Goal: Task Accomplishment & Management: Complete application form

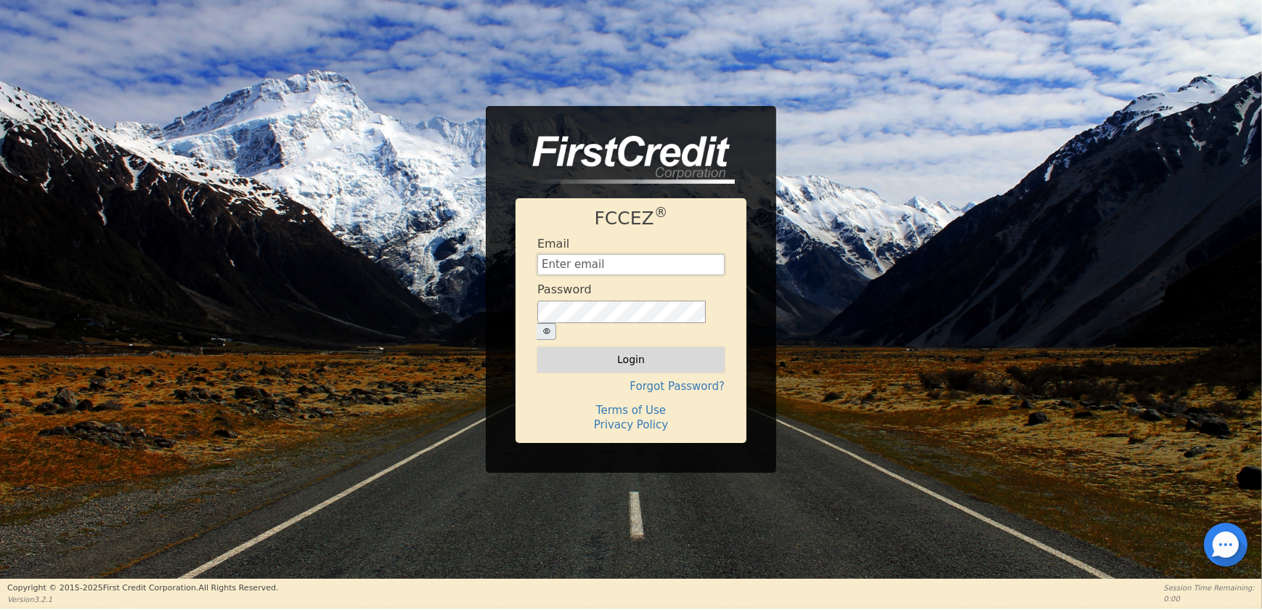
type input "OPERATIONS@AQUAFEELSOLUTIONS.COM"
click at [618, 347] on button "Login" at bounding box center [630, 359] width 187 height 25
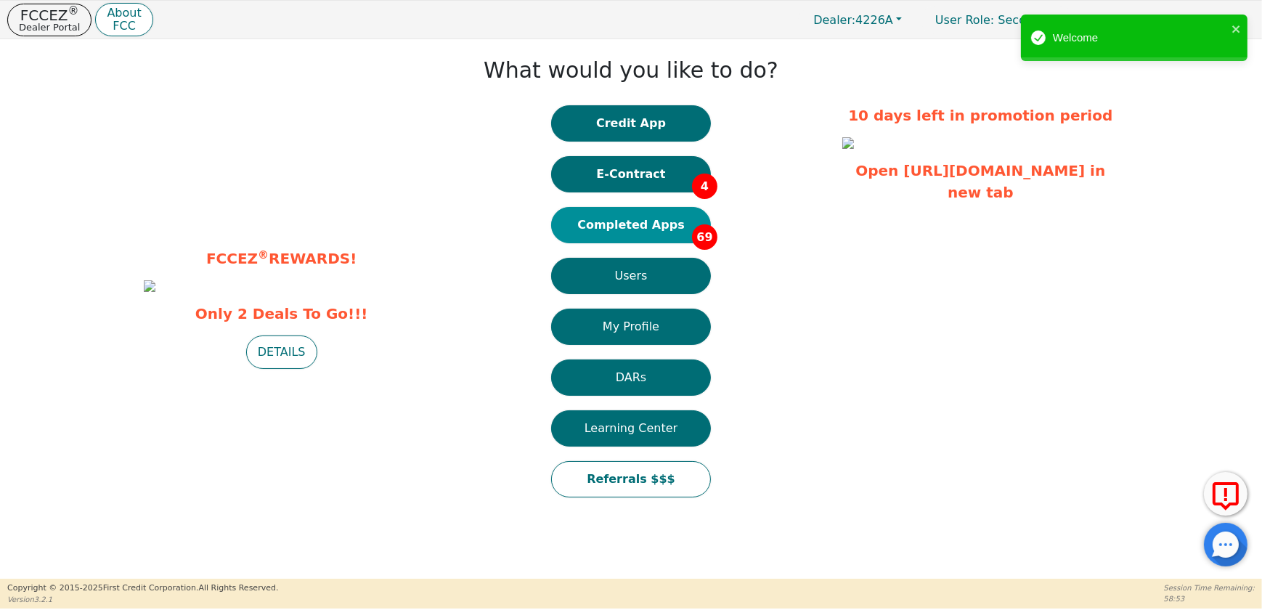
click at [678, 216] on button "Completed Apps 69" at bounding box center [631, 225] width 160 height 36
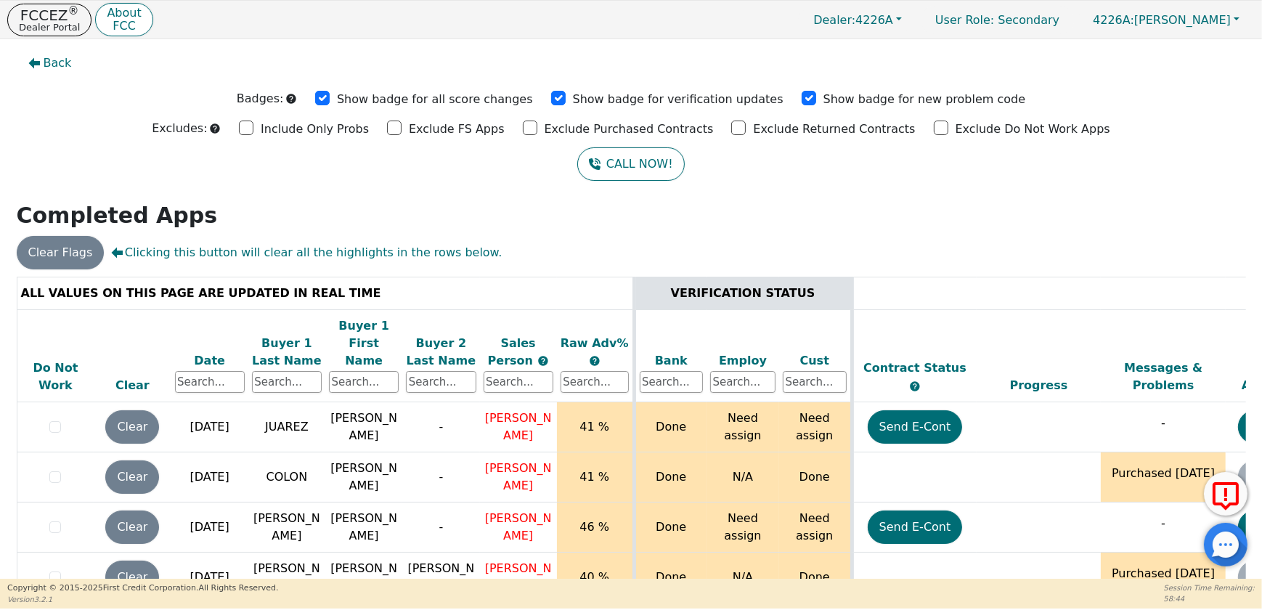
scroll to position [330, 0]
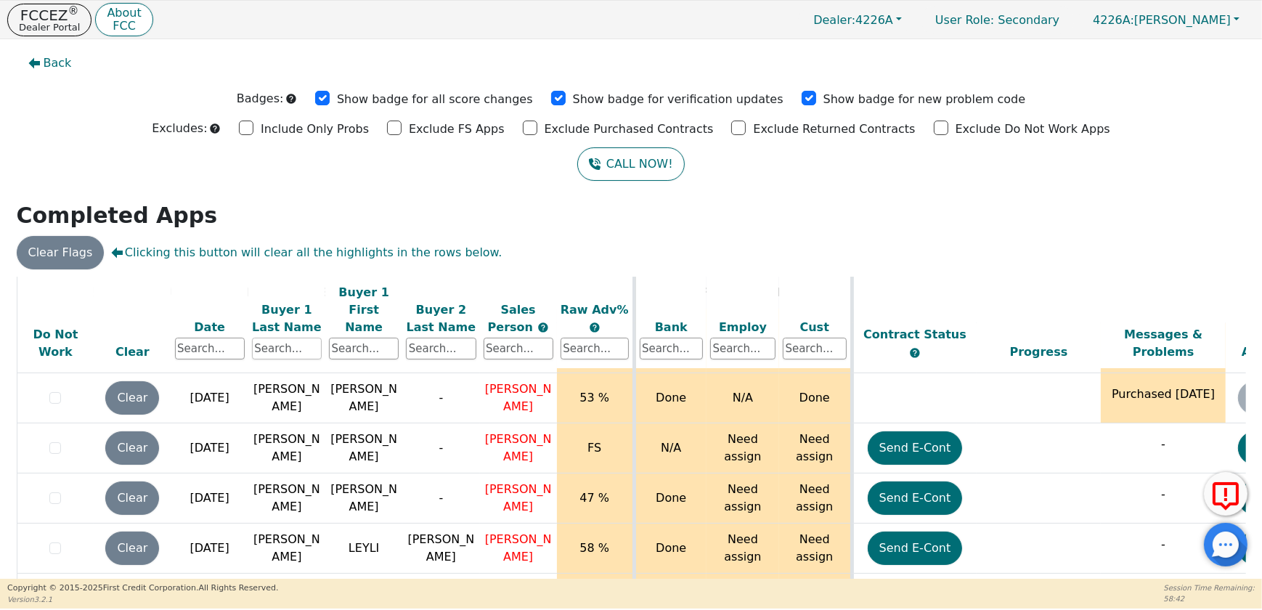
click at [272, 338] on input "text" at bounding box center [287, 349] width 70 height 22
type input "rivas"
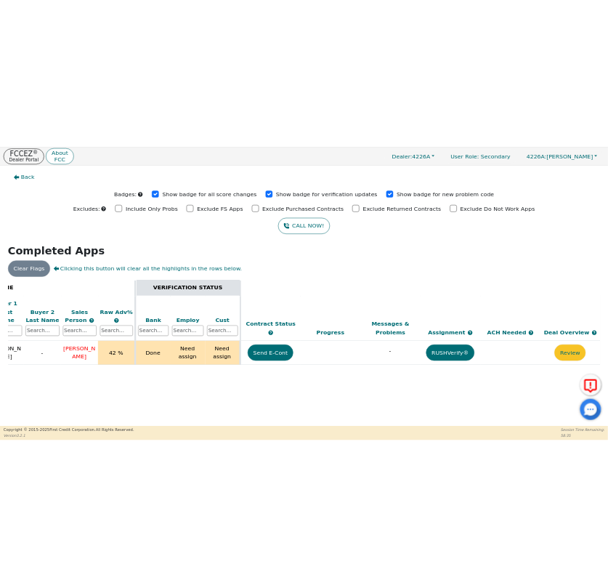
scroll to position [0, 0]
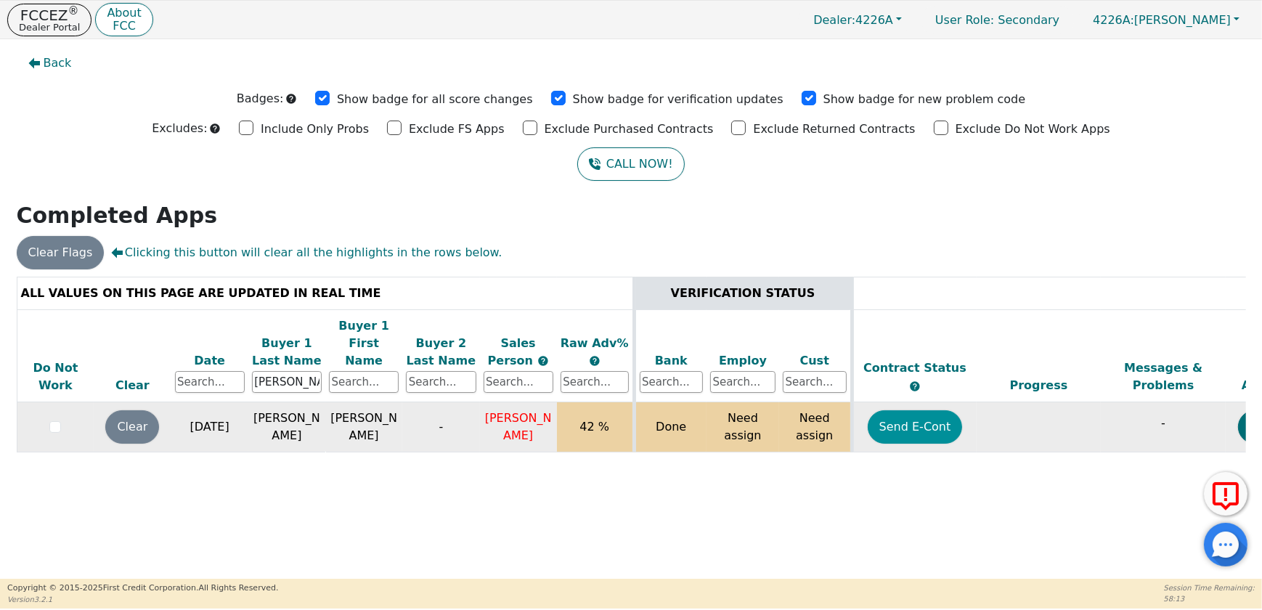
click at [903, 417] on button "Send E-Cont" at bounding box center [915, 426] width 95 height 33
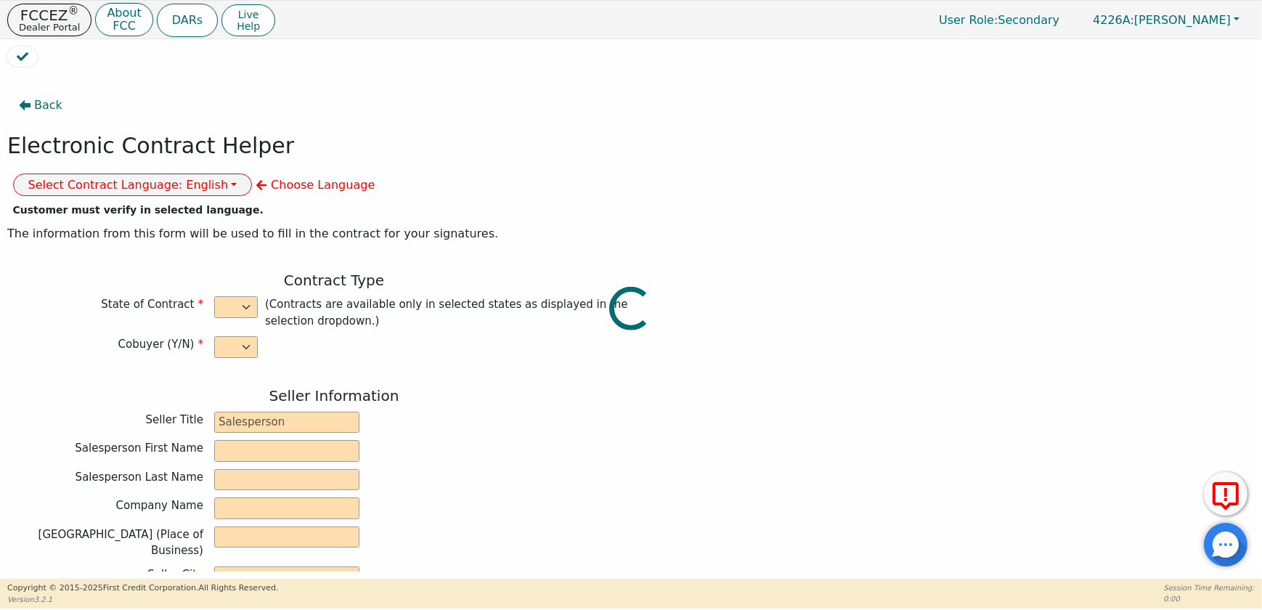
select select "n"
type input "CREDIT ANALYST"
type input "JOSE"
type input "CALDERON"
type input "DIAMOND PERFECT. DBA AQUAFEEL"
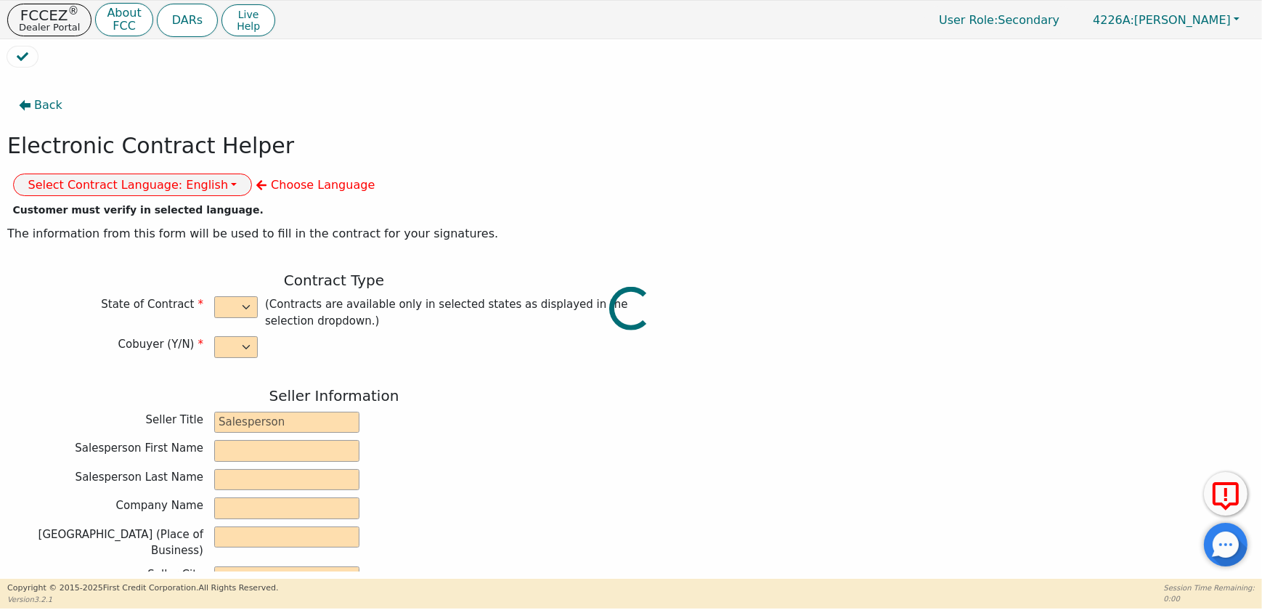
type input "230 CAPCOM AVE STE 103"
type input "WAKE FOREST"
select select "NC"
type input "27587"
type input "MARIA"
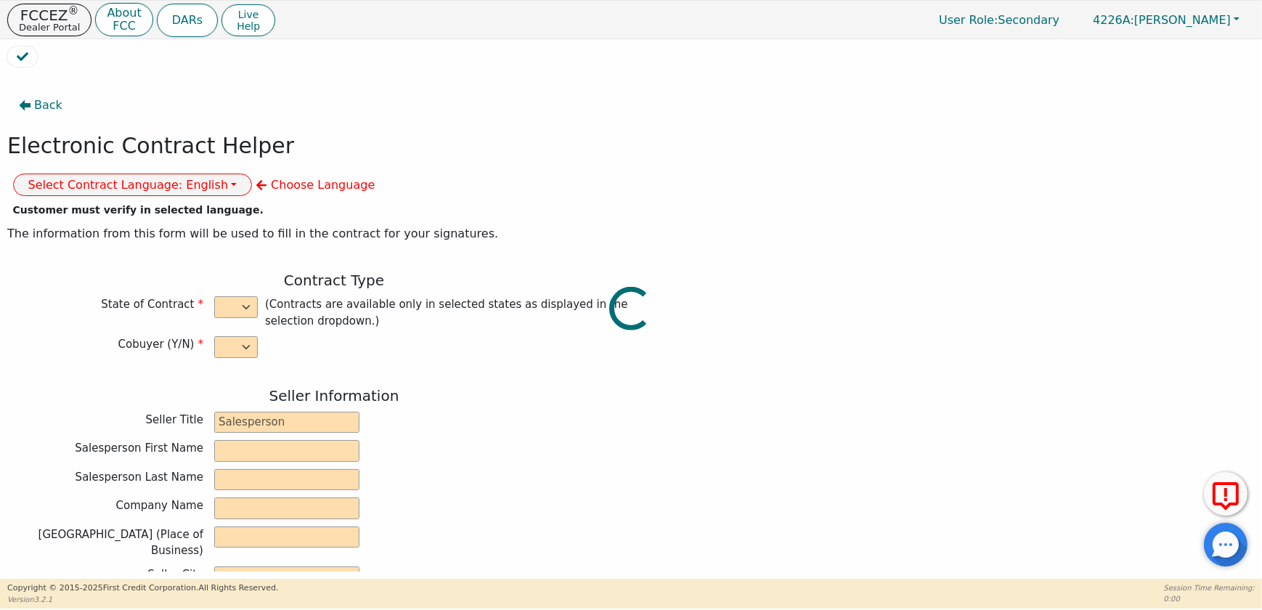
type input "RIVAS"
type input "1002 N 17TH GC"
type input "HOLLYWOOD"
select select "FL"
type input "33020"
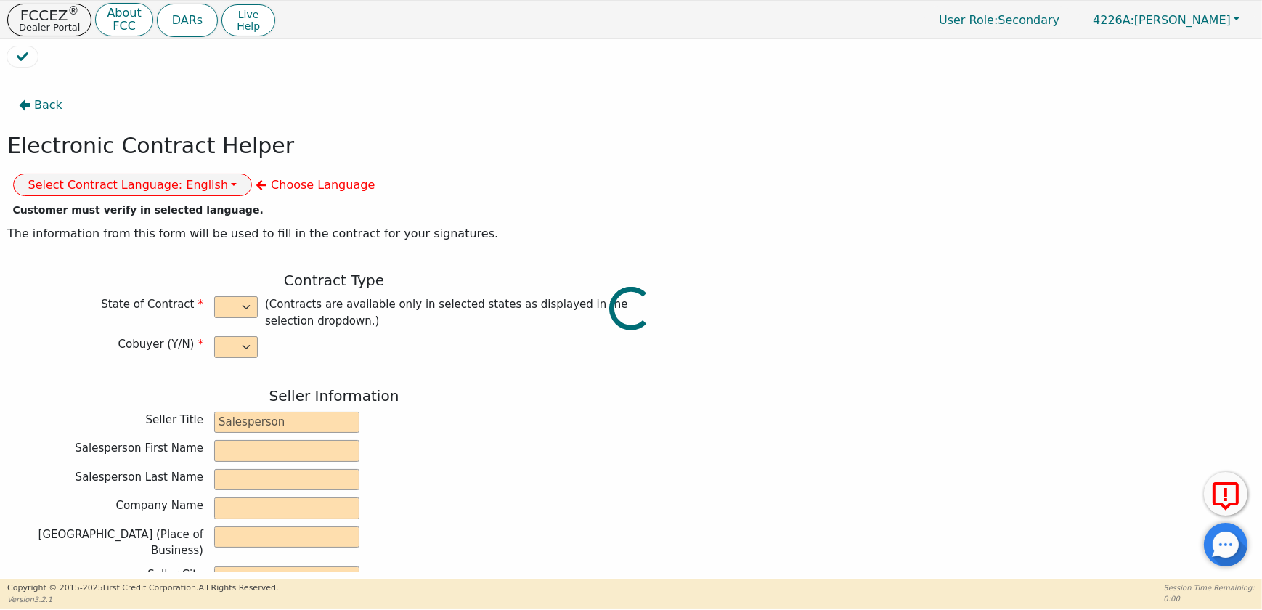
type input "2025-08-22"
type input "10.99"
type input "2025-09-07"
type input "72"
type input "0"
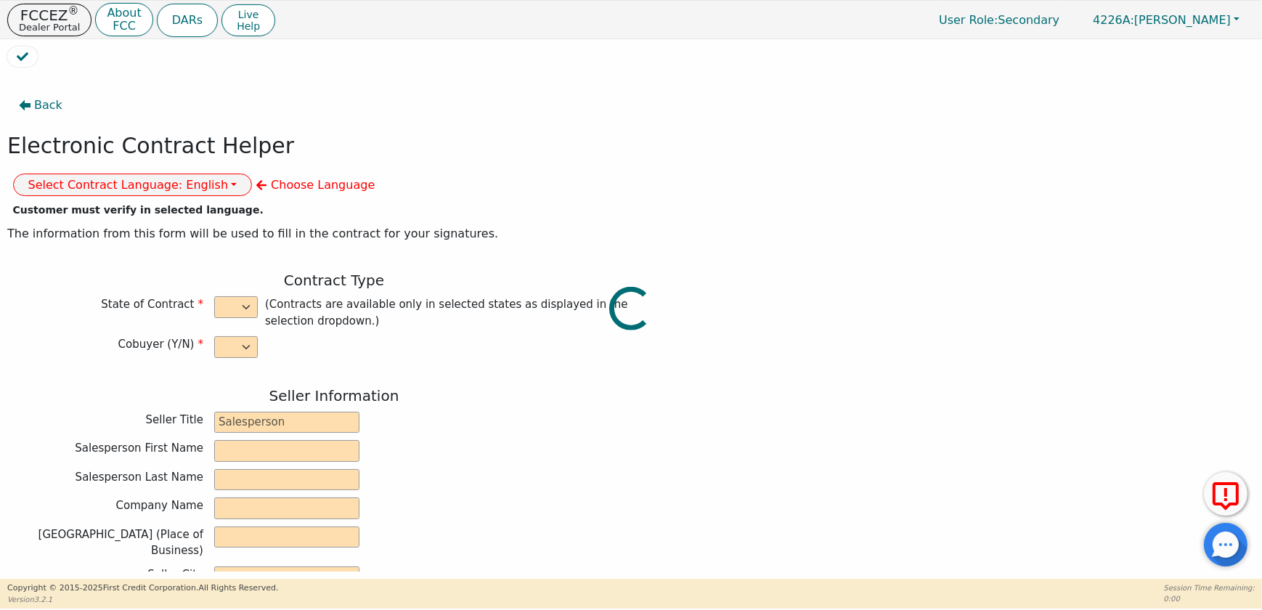
type input "7880180947134"
type input "8790.00"
type input "0.00"
type input "8790.00"
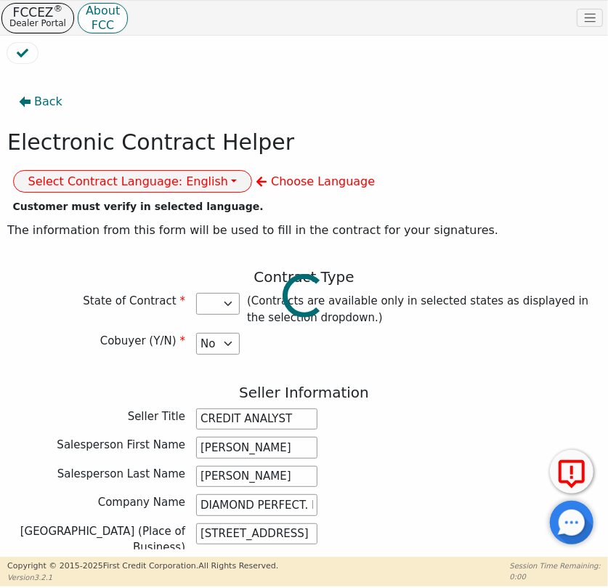
select select "FL"
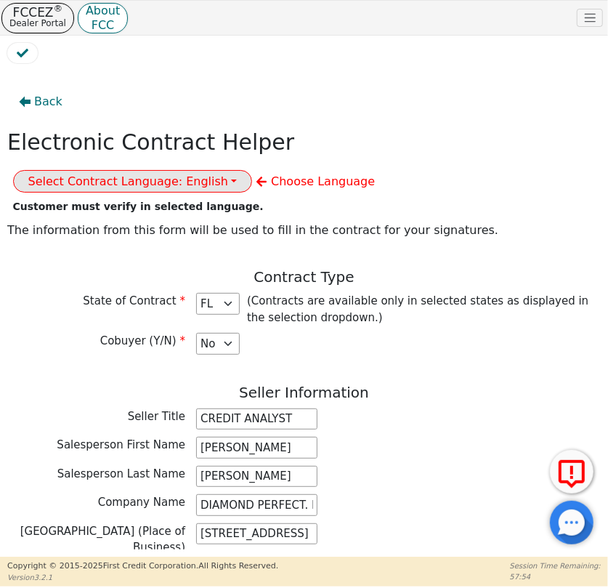
drag, startPoint x: 447, startPoint y: 145, endPoint x: 445, endPoint y: 178, distance: 33.5
click at [253, 170] on button "Select Contract Language: English" at bounding box center [133, 181] width 240 height 23
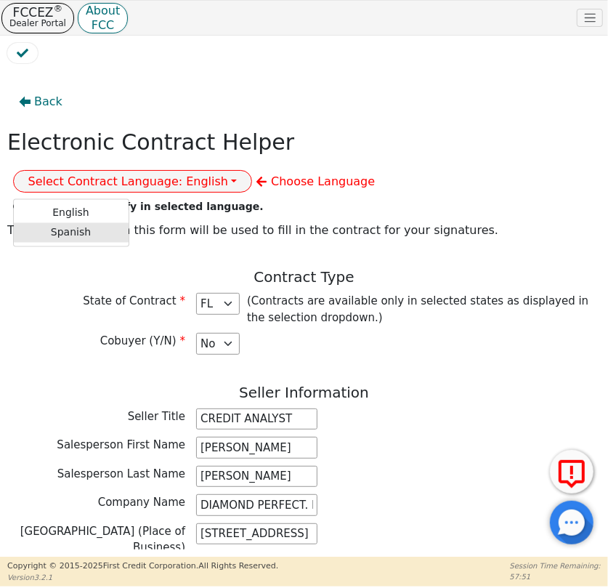
click at [129, 223] on link "Spanish" at bounding box center [71, 233] width 115 height 20
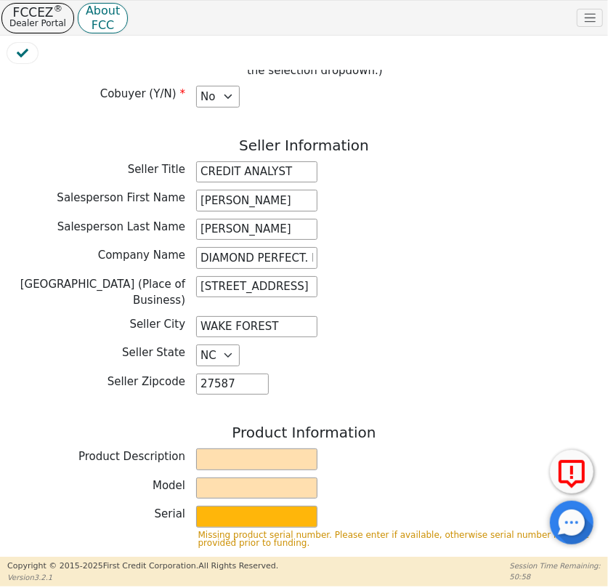
scroll to position [330, 0]
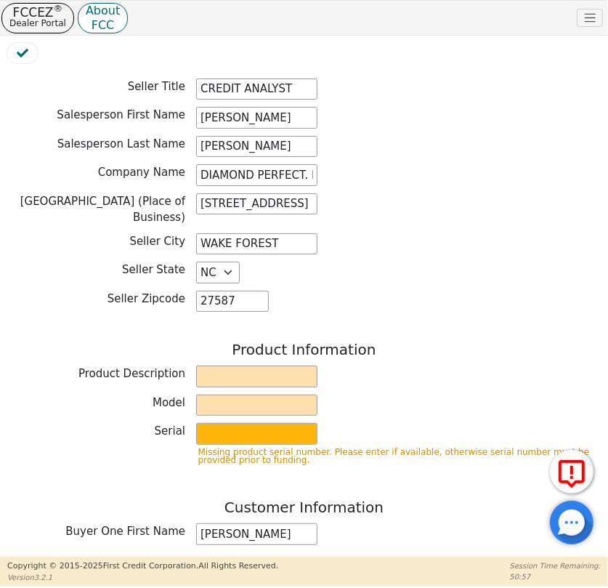
click at [247, 352] on div "Product Information Product Description Model Serial Missing product serial num…" at bounding box center [303, 409] width 593 height 136
click at [259, 370] on input "text" at bounding box center [256, 376] width 121 height 22
type input "WATER PURIFICATION SYSTEM"
click at [258, 399] on input "text" at bounding box center [256, 405] width 121 height 22
type input "AQUAFEEL SYSTEM"
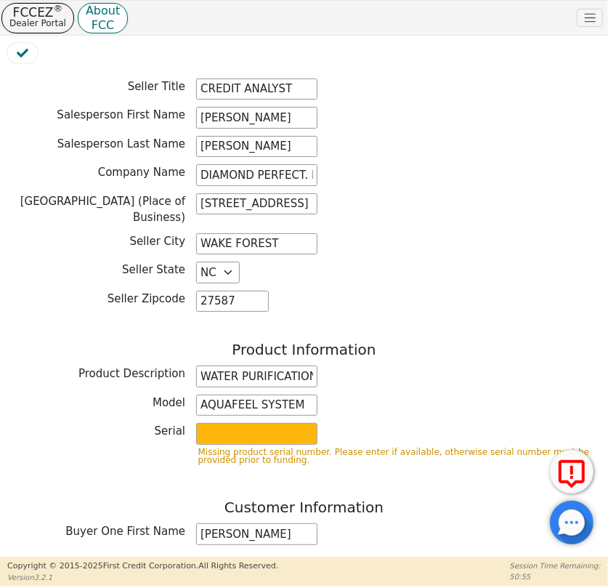
click at [267, 448] on p "Missing product serial number. Please enter if available, otherwise serial numb…" at bounding box center [398, 456] width 401 height 16
click at [267, 427] on input "text" at bounding box center [256, 434] width 121 height 22
type input "W525"
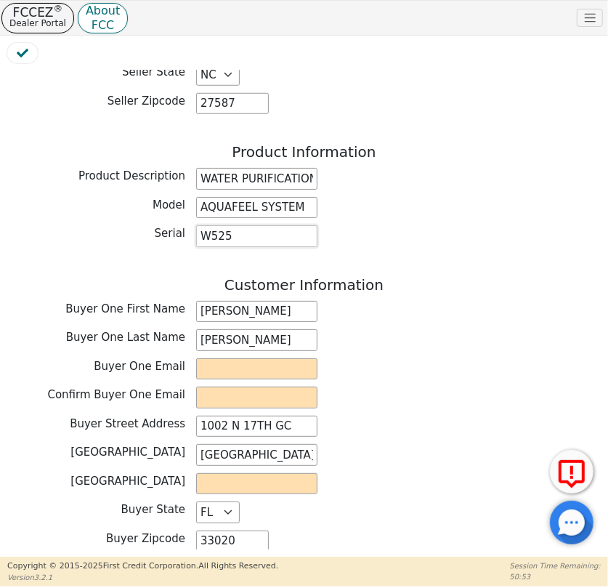
scroll to position [528, 0]
click at [235, 363] on input "email" at bounding box center [256, 368] width 121 height 22
paste input "mr8054293@gmail.com"
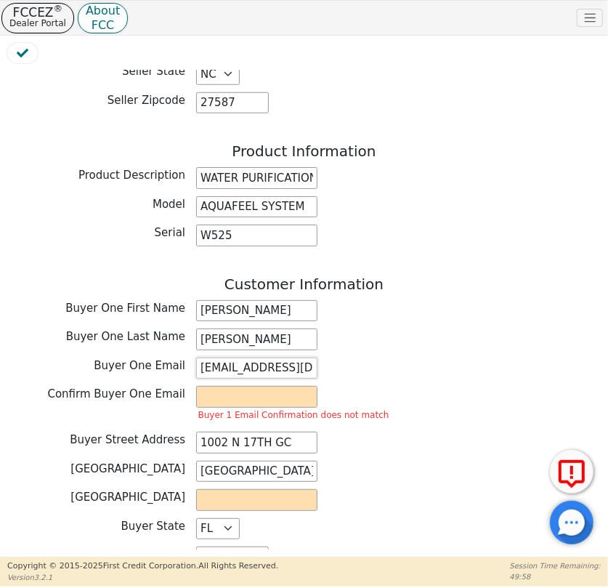
scroll to position [0, 4]
type input "mr8054293@gmail.com"
click at [224, 391] on input "email" at bounding box center [256, 397] width 121 height 22
paste input "mr8054293@gmail.com"
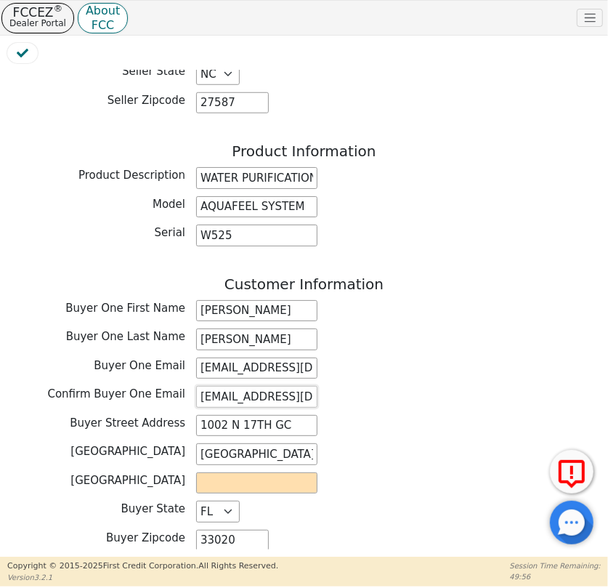
scroll to position [0, 4]
type input "mr8054293@gmail.com"
drag, startPoint x: 293, startPoint y: 413, endPoint x: 265, endPoint y: 418, distance: 28.8
click at [265, 418] on input "1002 N 17TH GC" at bounding box center [256, 426] width 121 height 22
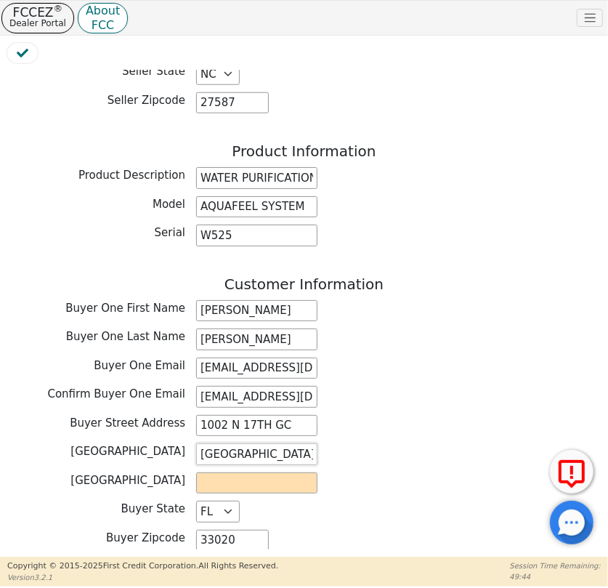
click at [296, 446] on input "HOLLYWOOD" at bounding box center [256, 454] width 121 height 22
drag, startPoint x: 289, startPoint y: 442, endPoint x: 184, endPoint y: 445, distance: 105.3
click at [184, 445] on div "Buyer City HOLLYWOOD" at bounding box center [303, 454] width 593 height 22
click at [279, 478] on input "text" at bounding box center [256, 483] width 121 height 22
type input "BROWARD"
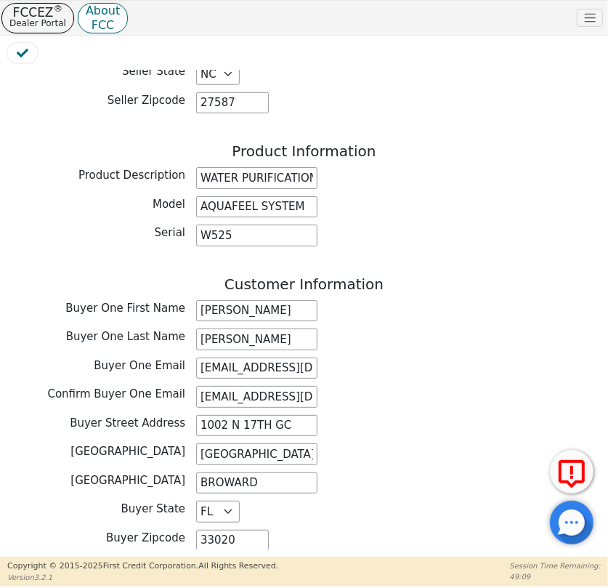
drag, startPoint x: 447, startPoint y: 463, endPoint x: 420, endPoint y: 459, distance: 26.4
click at [447, 472] on div "Buyer County BROWARD" at bounding box center [303, 483] width 593 height 22
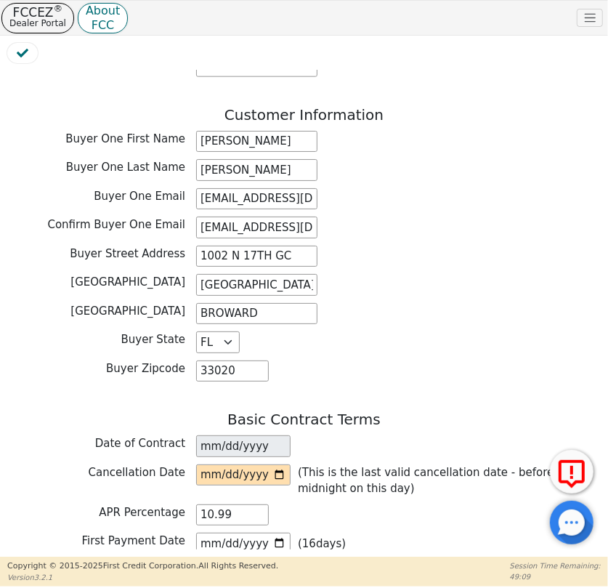
scroll to position [726, 0]
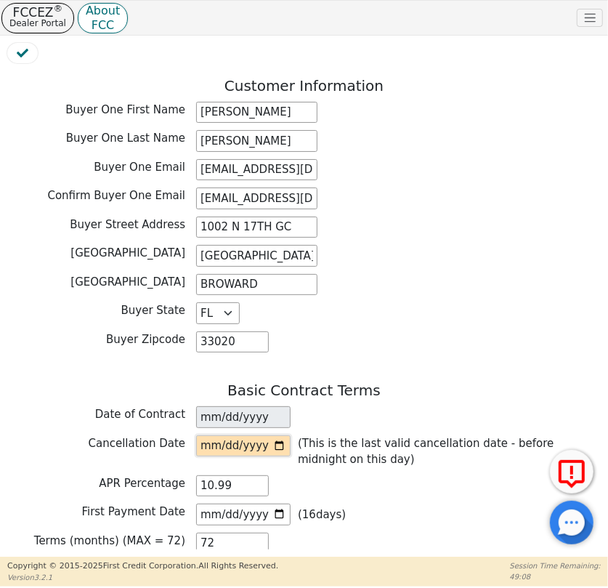
click at [275, 436] on input "date" at bounding box center [243, 446] width 94 height 22
type input "2025-08-27"
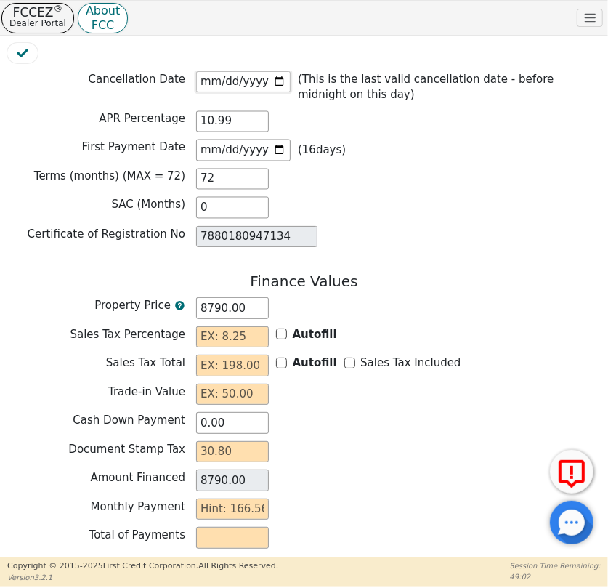
scroll to position [1122, 0]
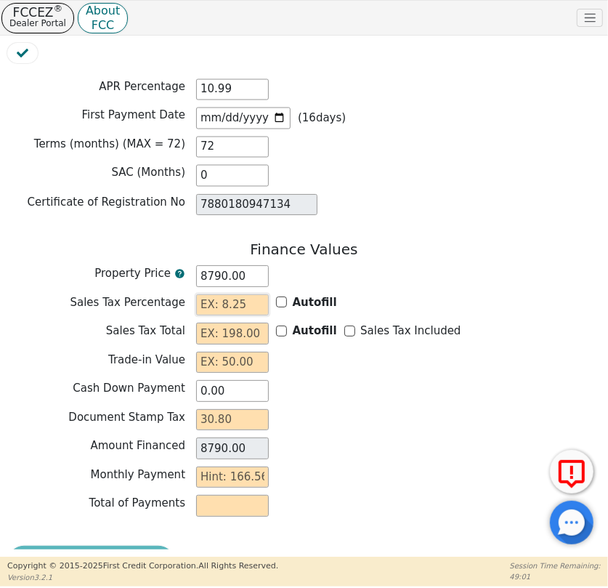
click at [240, 299] on input "text" at bounding box center [232, 305] width 73 height 22
type input "0.00"
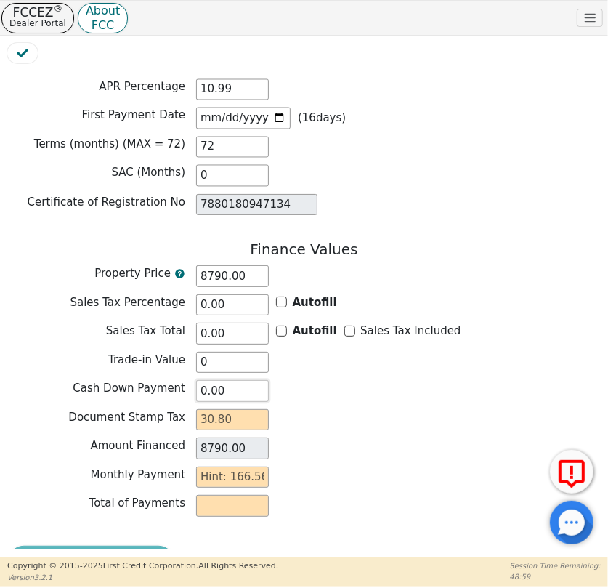
type input "0.00"
type input "1"
type input "72.00"
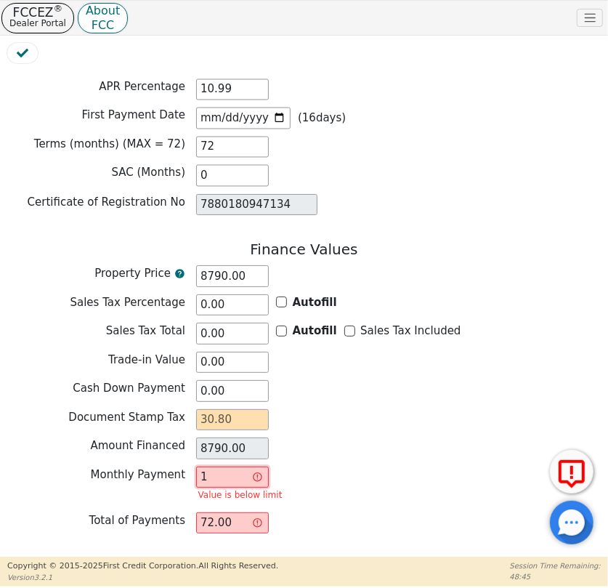
type input "16"
type input "1152.00"
type input "166"
type input "11952.00"
type input "166.5"
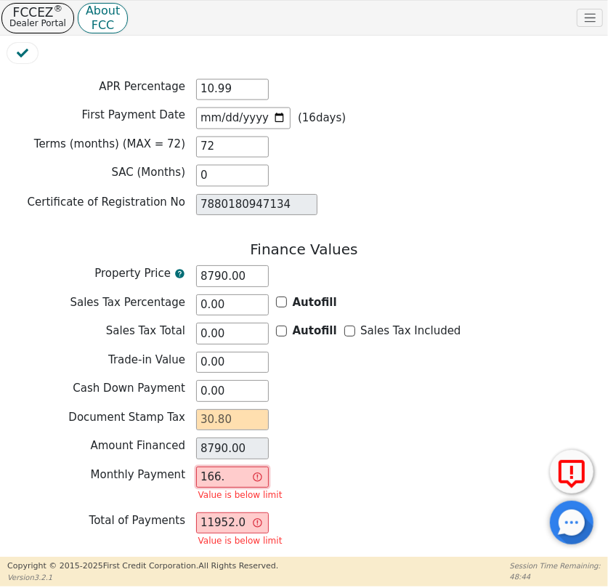
type input "11988.00"
type input "166.56"
type input "11992.32"
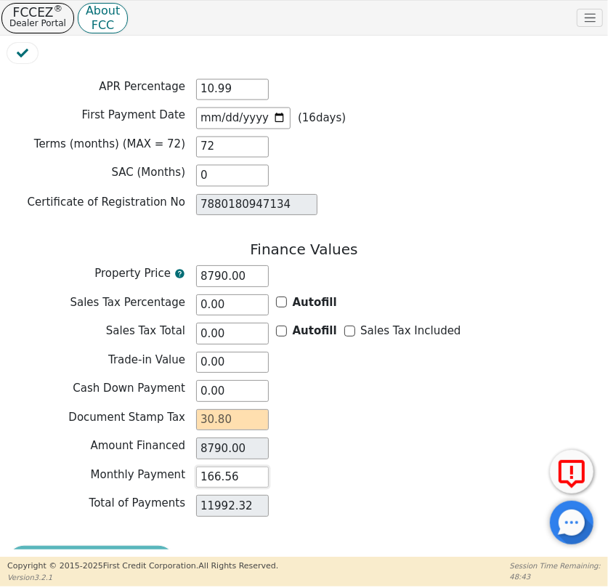
type input "166.56"
click at [407, 385] on div "Cash Down Payment 0.00" at bounding box center [303, 391] width 593 height 22
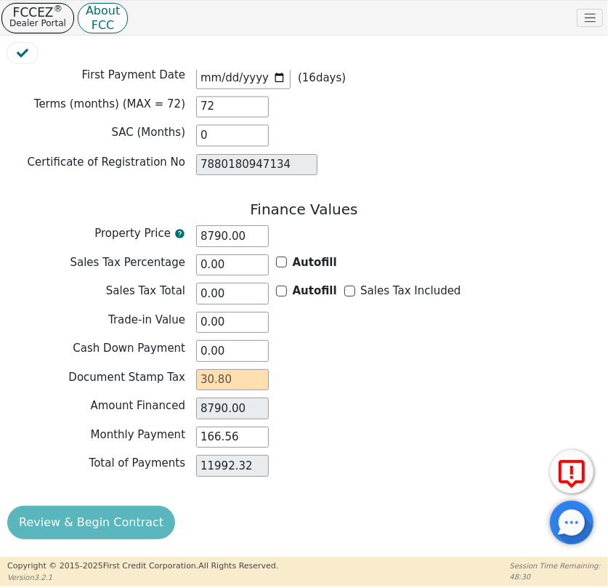
scroll to position [1162, 0]
click at [244, 370] on input "text" at bounding box center [232, 380] width 73 height 22
type input "3"
type input "8793.00"
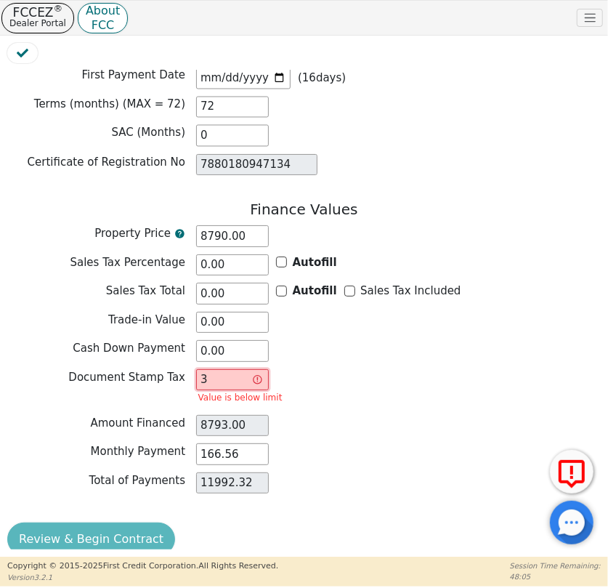
type input "30"
type input "8820.00"
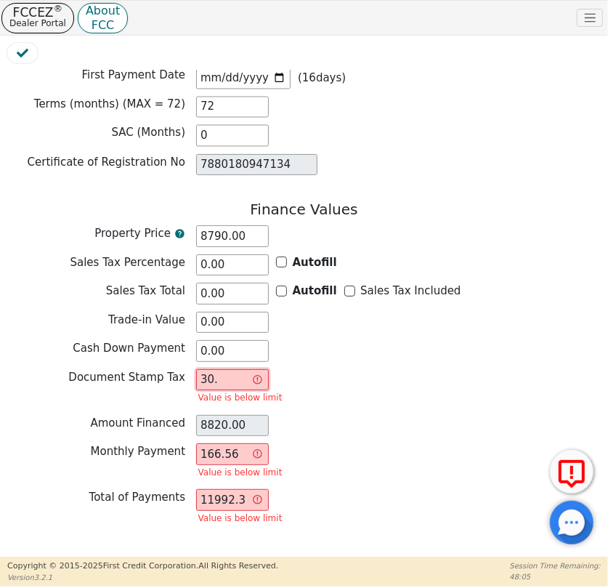
type input "30.8"
type input "8820.80"
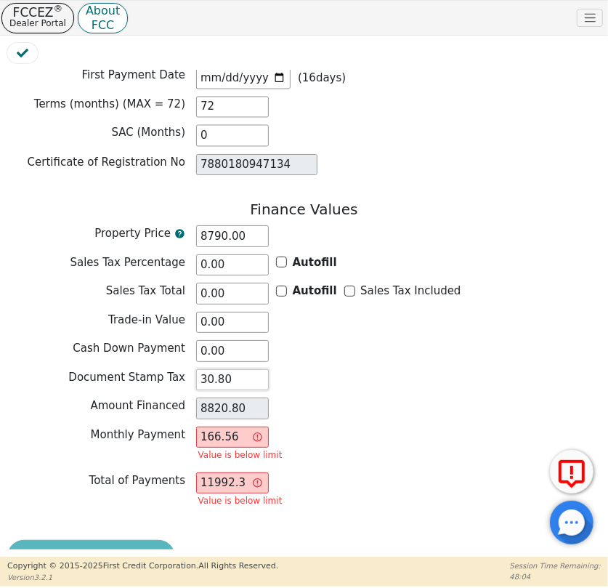
type input "30.80"
click at [367, 426] on div "Monthly Payment 166.56 Value is below limit" at bounding box center [303, 445] width 593 height 38
click at [242, 428] on input "166.56" at bounding box center [232, 437] width 73 height 22
click at [296, 397] on div "Amount Financed 8820.80" at bounding box center [303, 408] width 593 height 22
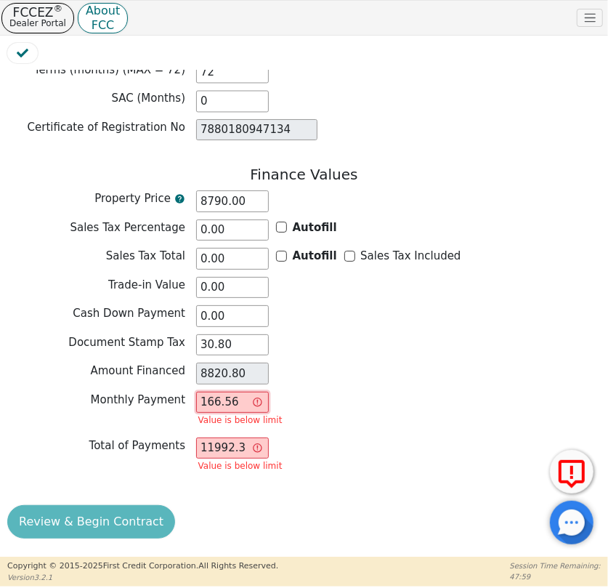
click at [225, 397] on input "166.56" at bounding box center [232, 402] width 73 height 22
drag, startPoint x: 227, startPoint y: 391, endPoint x: 131, endPoint y: 395, distance: 96.7
click at [141, 398] on div "Monthly Payment 166.56 Value is below limit" at bounding box center [303, 410] width 593 height 38
type input "0.00"
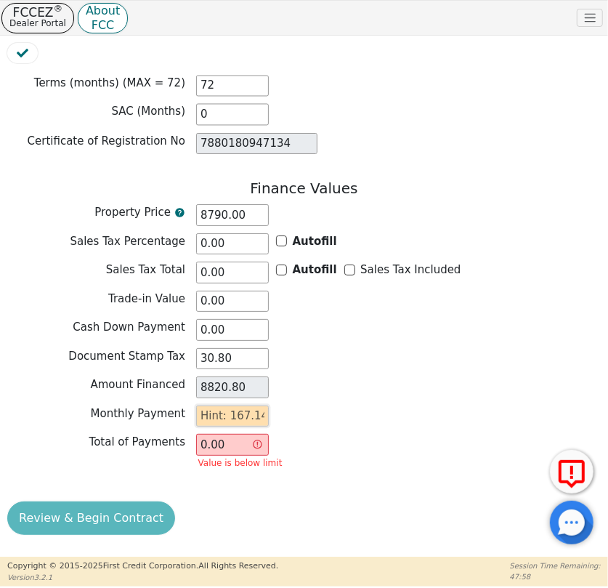
scroll to position [1179, 0]
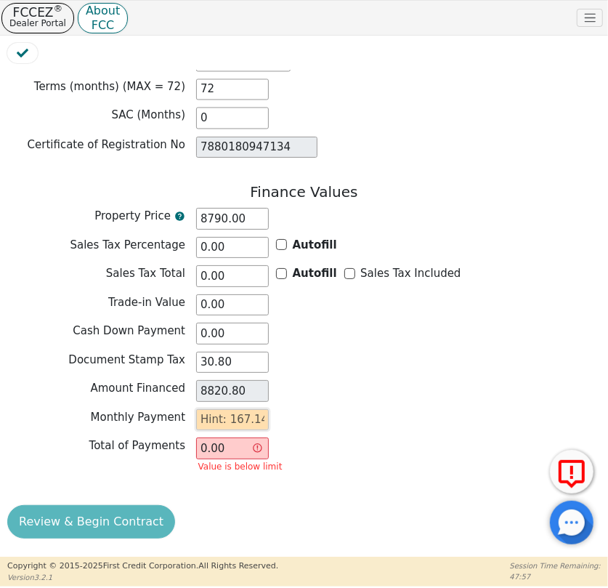
type input "1"
type input "72.00"
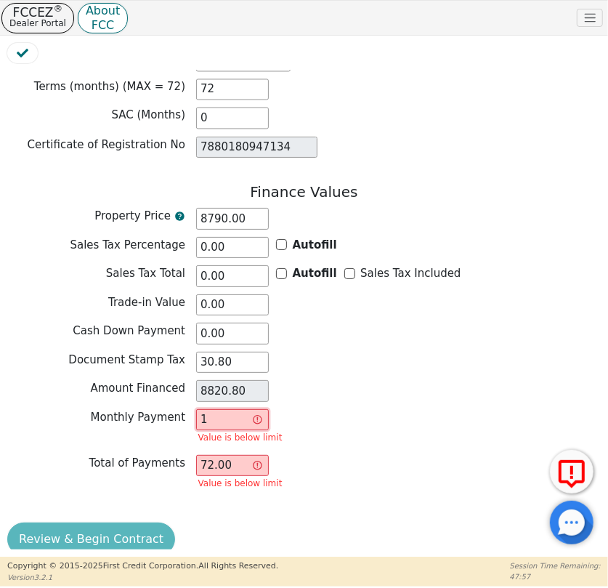
scroll to position [1197, 0]
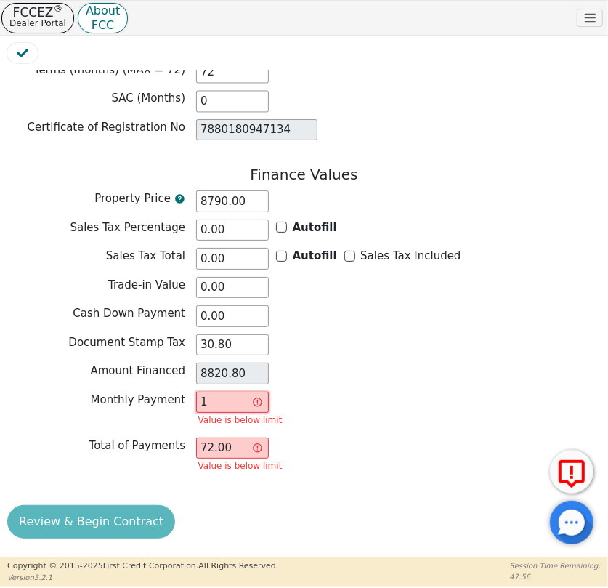
type input "17"
type input "1224.00"
type input "1"
type input "72.00"
type input "16"
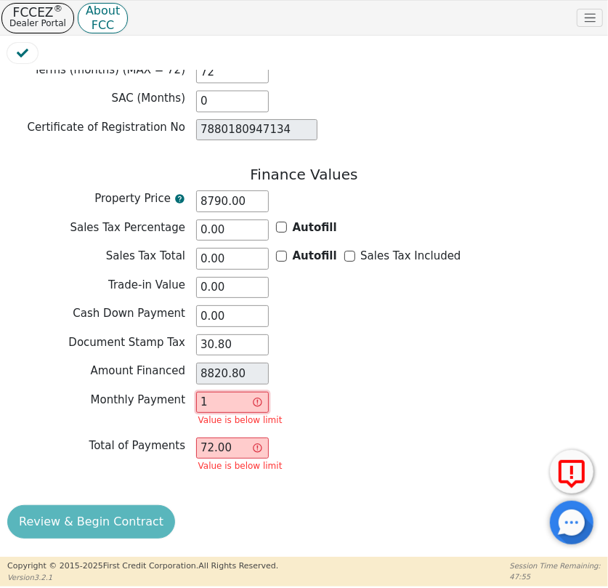
type input "1152.00"
type input "167"
type input "12024.00"
type input "167.1"
type input "12031.20"
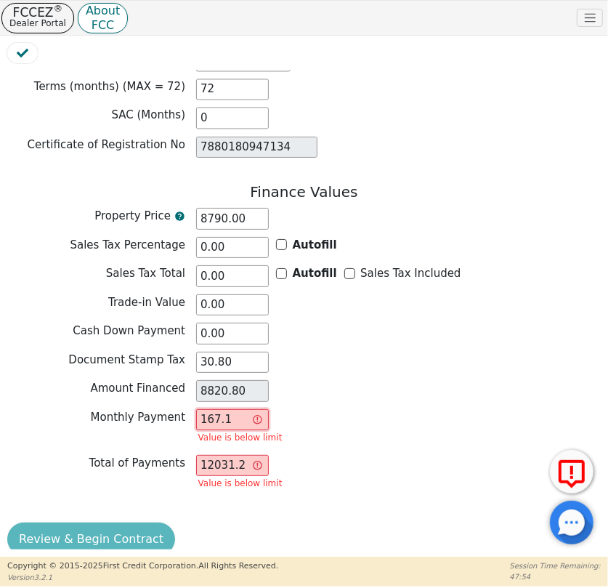
type input "167.14"
type input "12034.08"
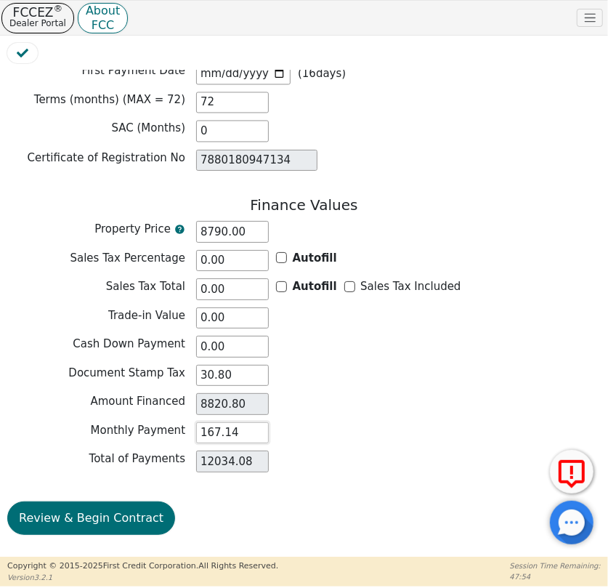
scroll to position [1162, 0]
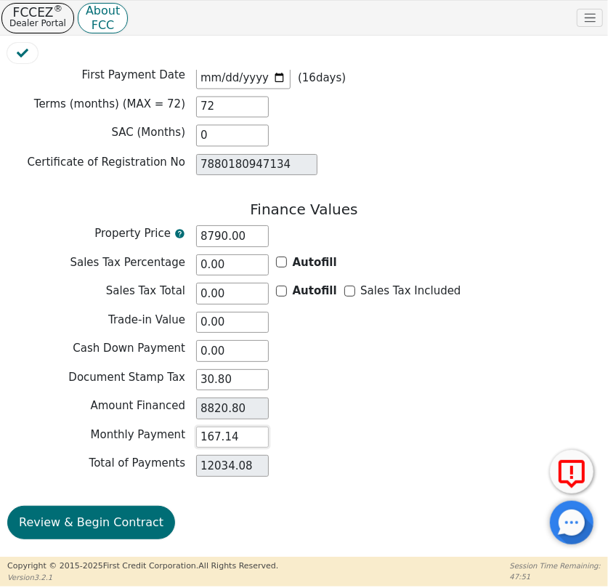
type input "167.14"
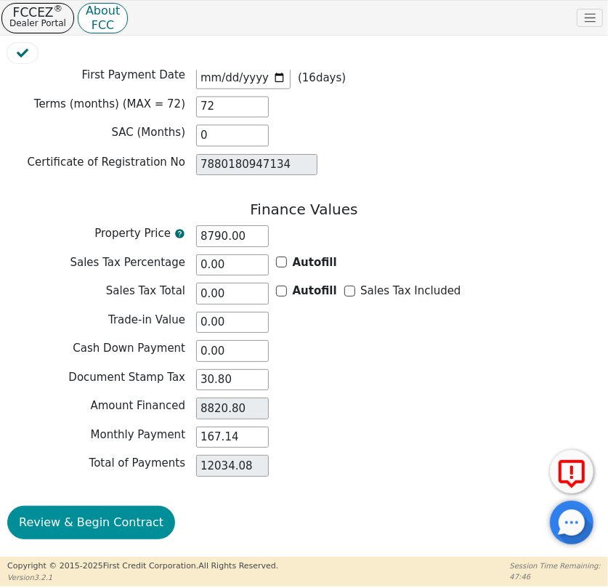
click at [113, 507] on button "Review & Begin Contract" at bounding box center [91, 521] width 168 height 33
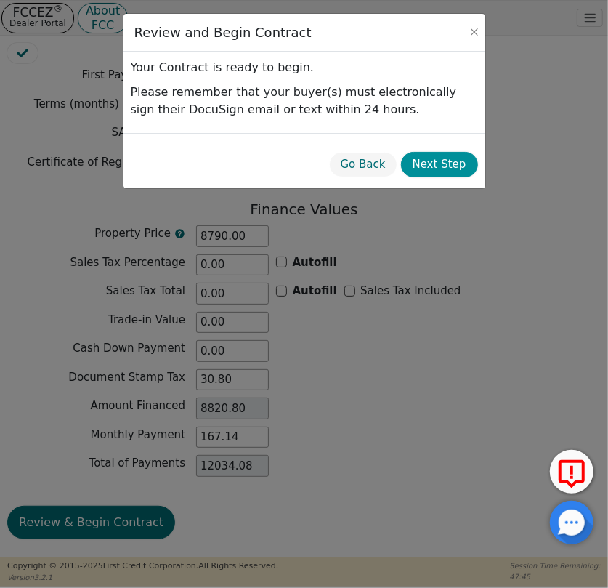
click at [436, 163] on button "Next Step" at bounding box center [439, 164] width 77 height 25
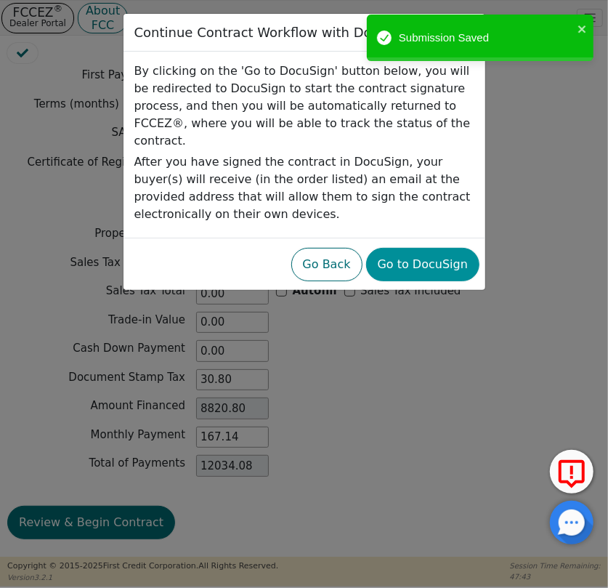
click at [431, 248] on button "Go to DocuSign" at bounding box center [422, 264] width 113 height 33
